Goal: Transaction & Acquisition: Purchase product/service

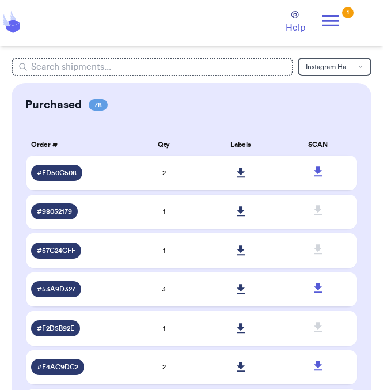
click at [333, 18] on icon at bounding box center [330, 20] width 23 height 23
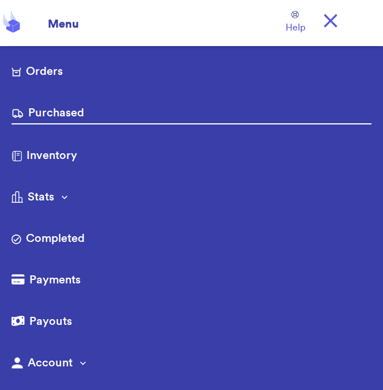
click at [149, 66] on link "Orders" at bounding box center [192, 72] width 360 height 18
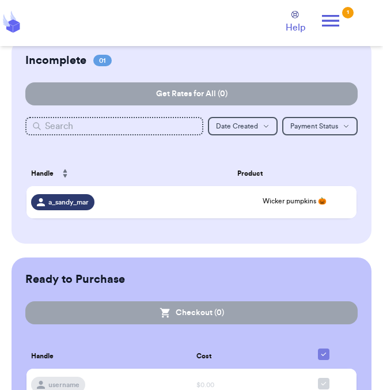
scroll to position [119, 0]
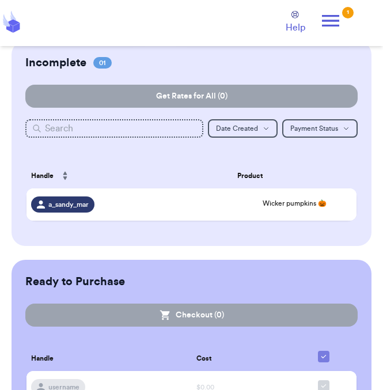
click at [271, 203] on span "Wicker pumpkins 🎃" at bounding box center [294, 203] width 115 height 9
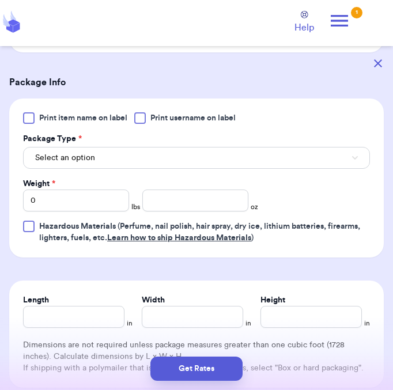
scroll to position [431, 0]
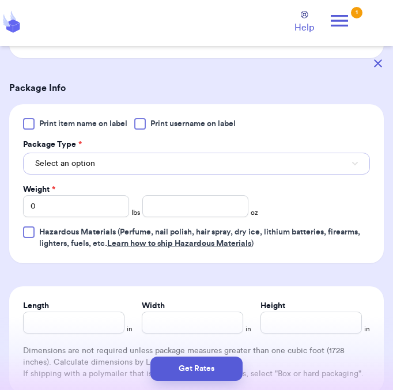
click at [267, 164] on button "Select an option" at bounding box center [196, 164] width 347 height 22
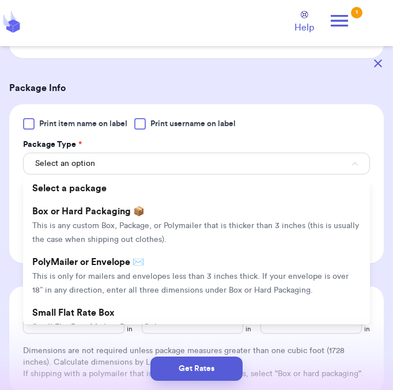
click at [176, 223] on span "This is any custom Box, Package, or Polymailer that is thicker than 3 inches (t…" at bounding box center [195, 233] width 327 height 22
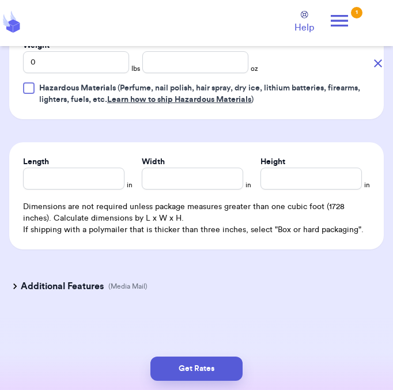
scroll to position [573, 0]
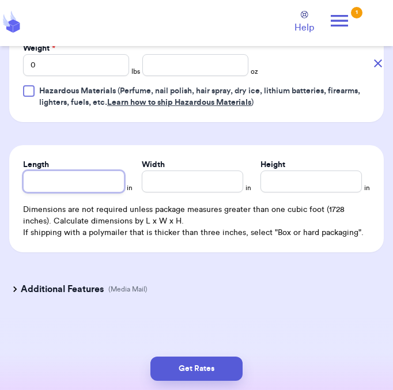
click at [90, 184] on input "Length" at bounding box center [73, 182] width 101 height 22
type input "6"
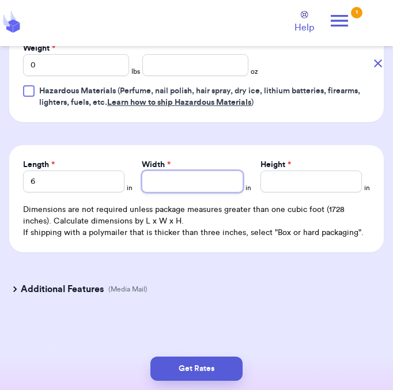
click at [200, 183] on input "Width *" at bounding box center [192, 182] width 101 height 22
type input "8"
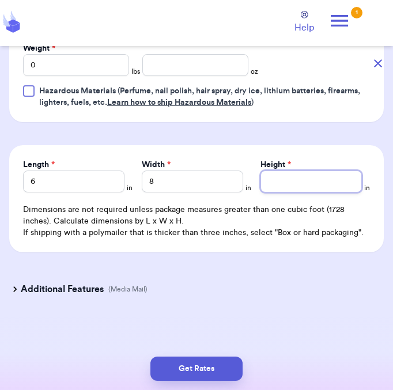
click at [297, 182] on input "Height *" at bounding box center [310, 182] width 101 height 22
type input "1"
type input "11"
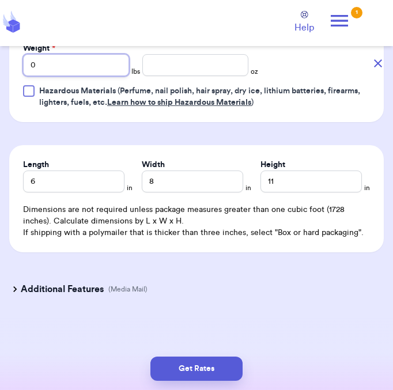
click at [42, 67] on input "0" at bounding box center [76, 65] width 106 height 22
type input "01"
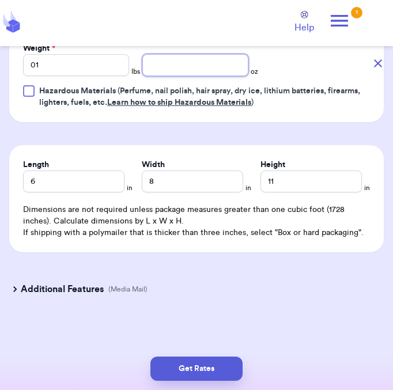
click at [172, 69] on input "number" at bounding box center [195, 65] width 106 height 22
type input "1.4"
click at [181, 370] on button "Get Rates" at bounding box center [196, 369] width 92 height 24
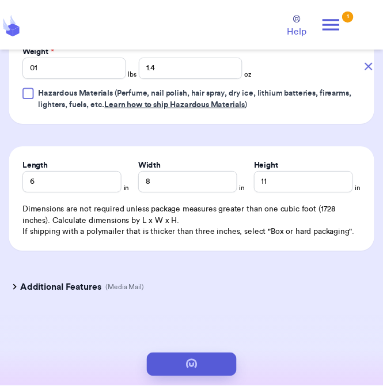
scroll to position [0, 0]
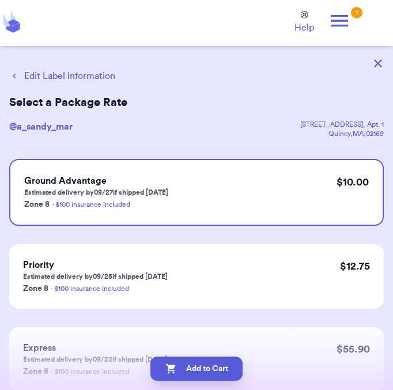
click at [172, 370] on icon "button" at bounding box center [171, 369] width 12 height 12
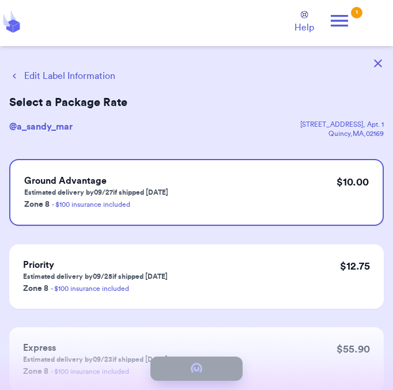
checkbox input "true"
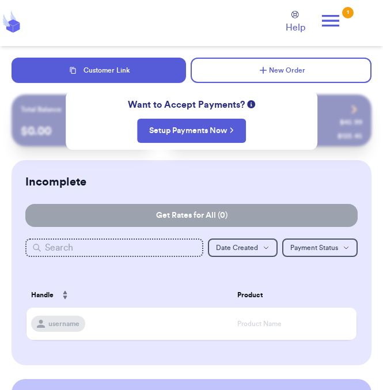
click at [327, 29] on icon at bounding box center [330, 20] width 23 height 23
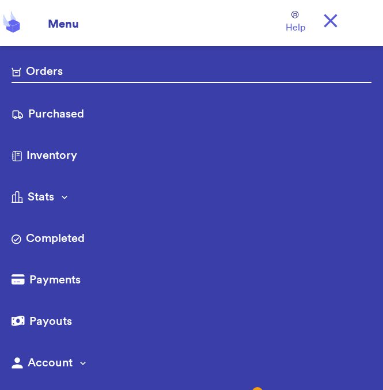
click at [40, 118] on link "Purchased" at bounding box center [192, 115] width 360 height 18
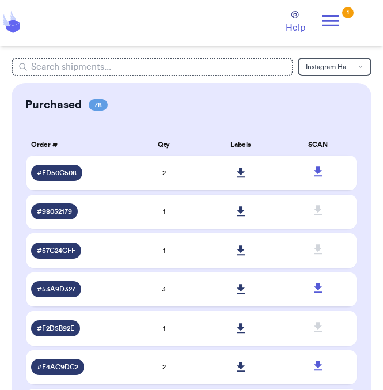
click at [327, 28] on icon at bounding box center [330, 20] width 23 height 23
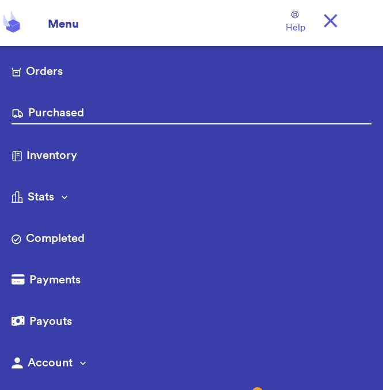
click at [46, 74] on link "Orders" at bounding box center [192, 72] width 360 height 18
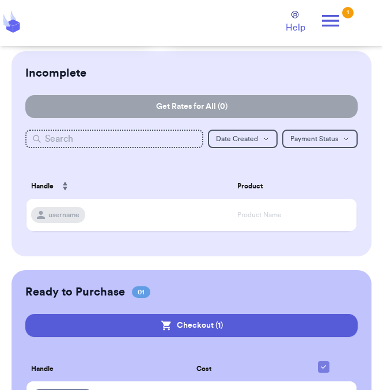
scroll to position [172, 0]
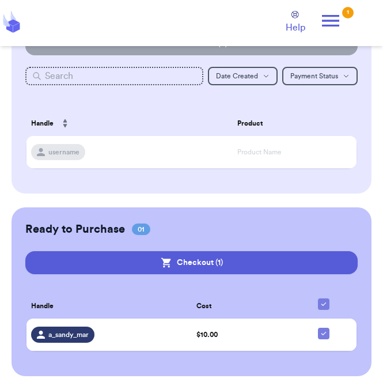
click at [104, 268] on button "Checkout ( 1 )" at bounding box center [191, 262] width 332 height 23
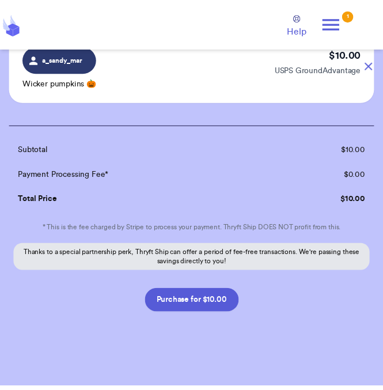
scroll to position [84, 0]
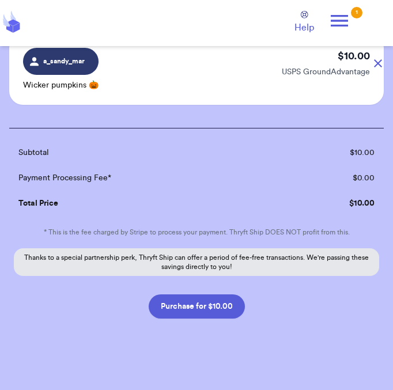
click at [168, 306] on button "Purchase for $10.00" at bounding box center [197, 306] width 96 height 24
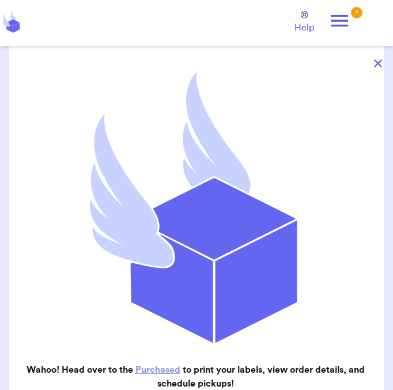
click at [141, 366] on link "Purchased" at bounding box center [157, 369] width 45 height 9
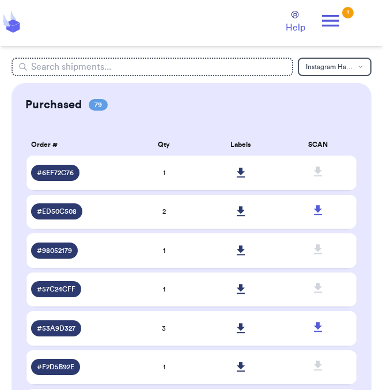
click at [244, 170] on icon at bounding box center [241, 173] width 9 height 10
